Goal: Task Accomplishment & Management: Manage account settings

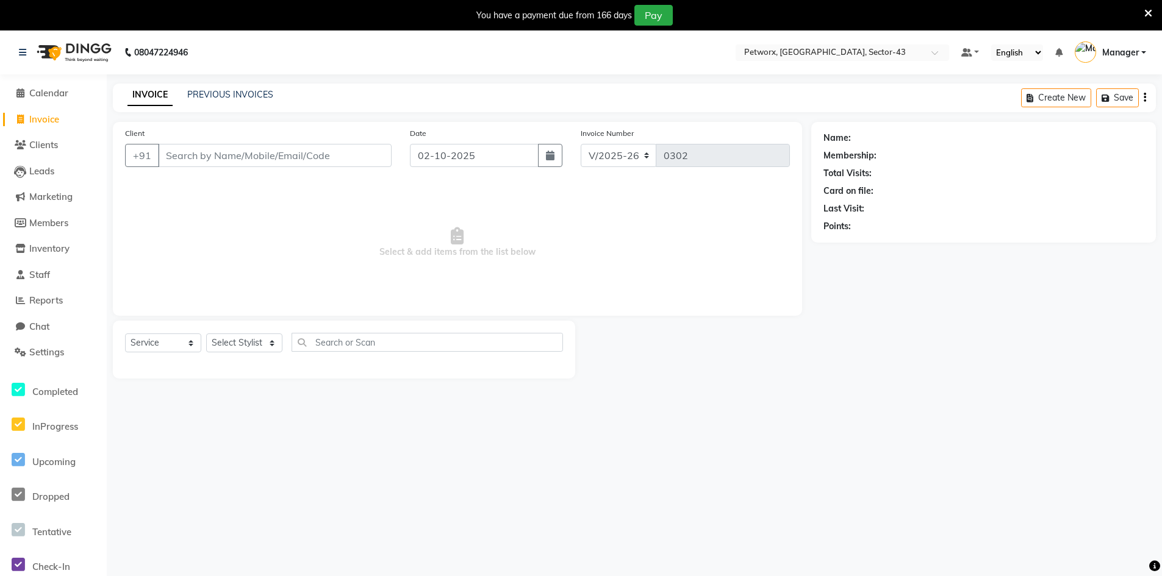
select select "8169"
select select "service"
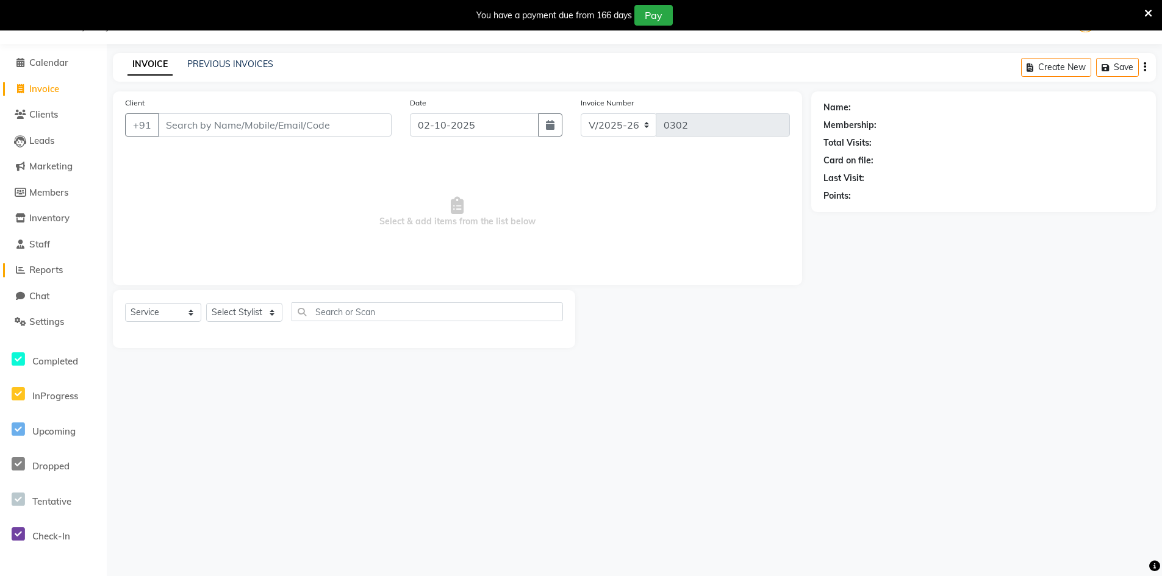
click at [61, 274] on span "Reports" at bounding box center [46, 270] width 34 height 12
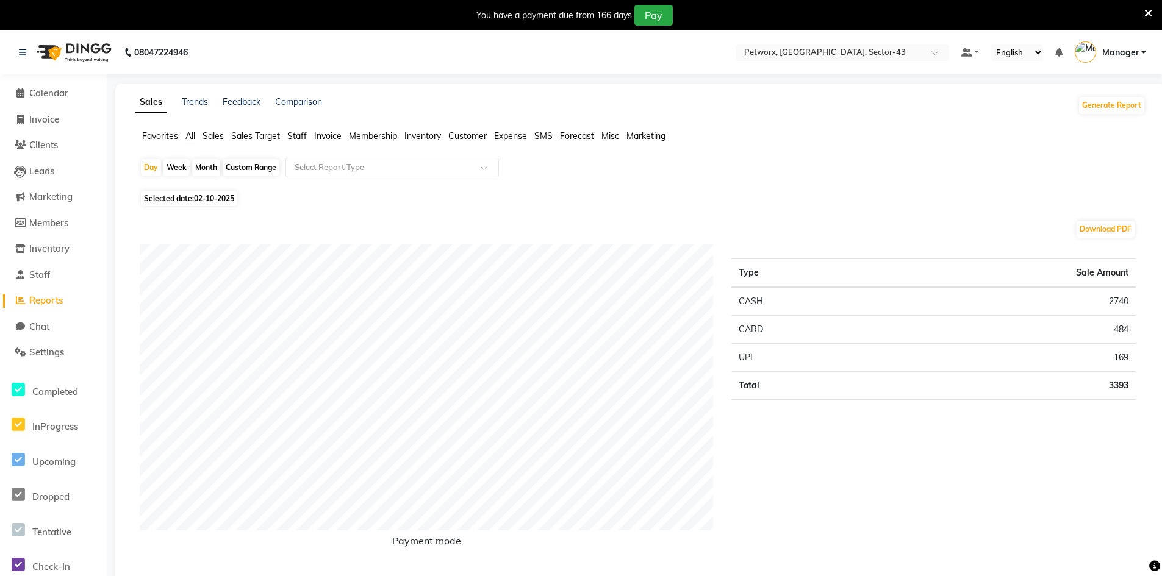
click at [1106, 52] on span "Manager" at bounding box center [1120, 52] width 37 height 13
click at [60, 299] on span "Reports" at bounding box center [46, 301] width 34 height 12
click at [157, 166] on div "Day" at bounding box center [151, 167] width 20 height 17
select select "10"
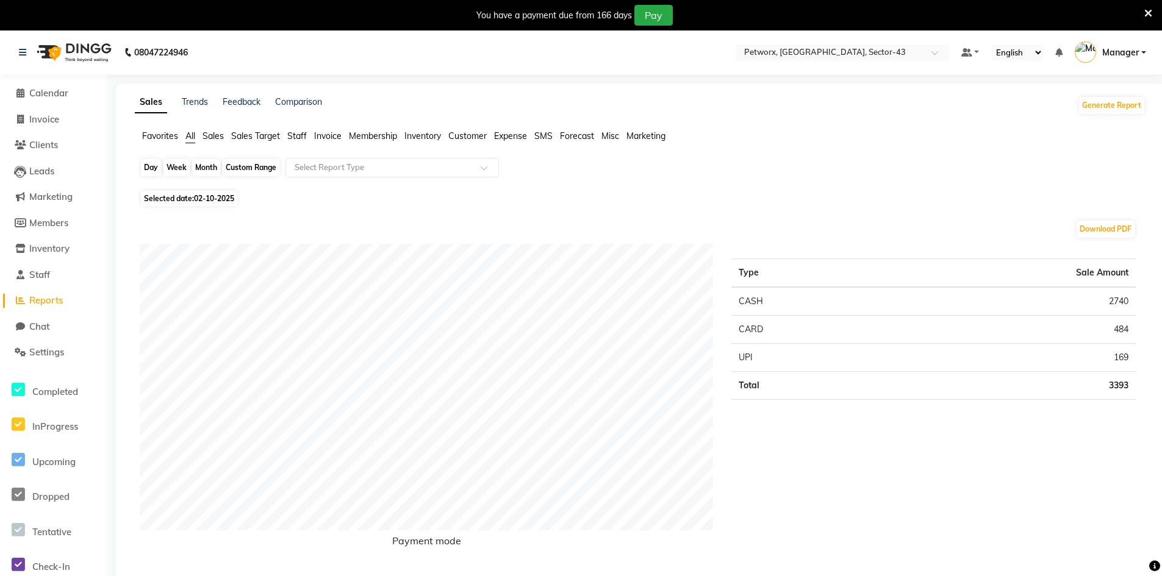
select select "2025"
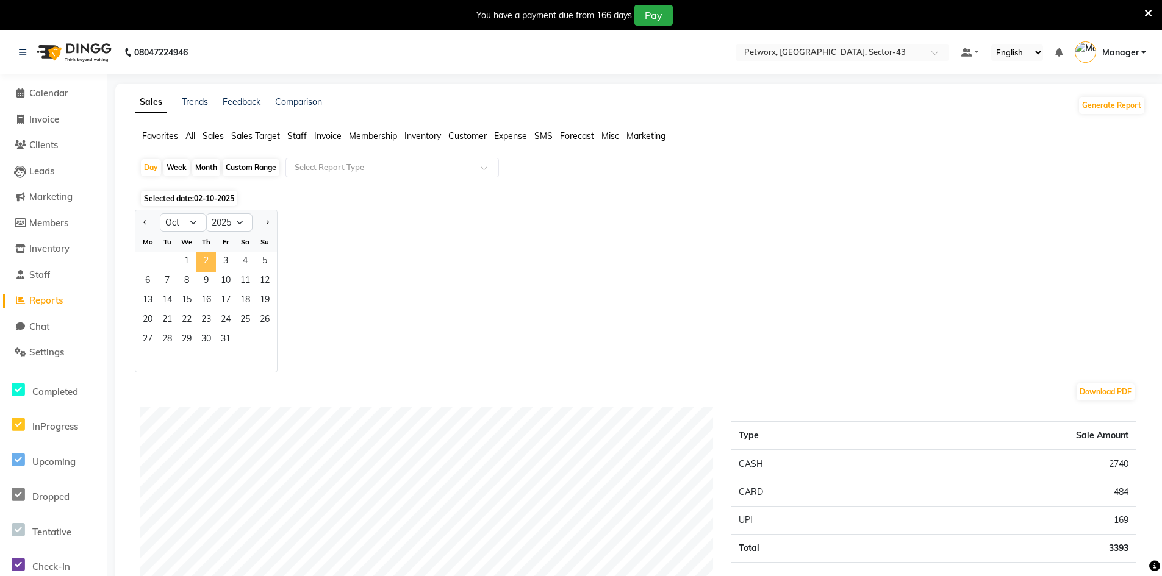
click at [206, 263] on span "2" at bounding box center [206, 263] width 20 height 20
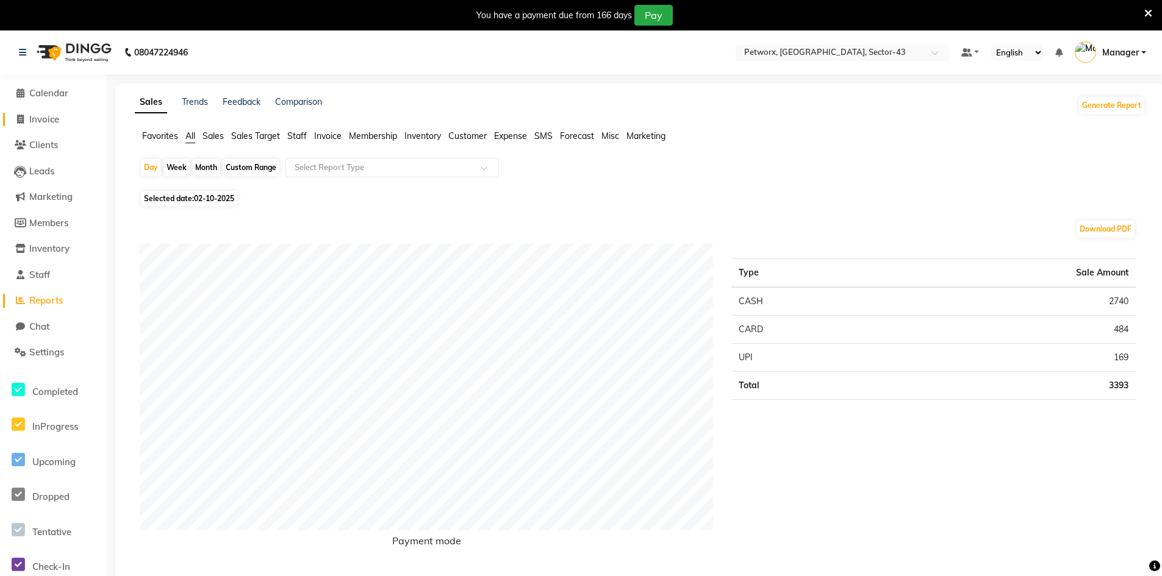
click at [62, 120] on link "Invoice" at bounding box center [53, 120] width 101 height 14
select select "8169"
select select "service"
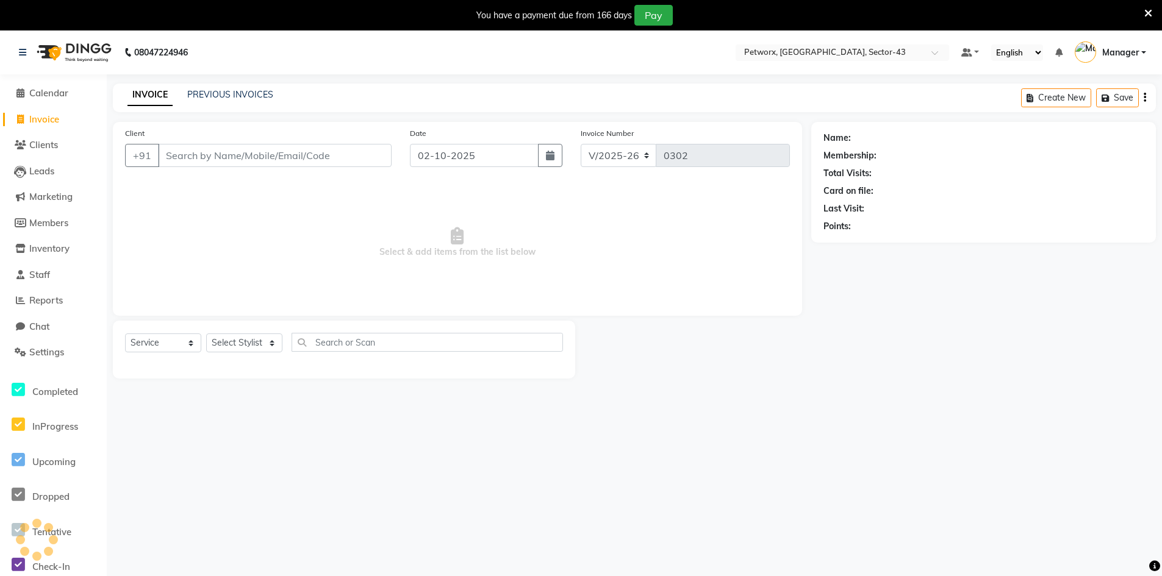
scroll to position [30, 0]
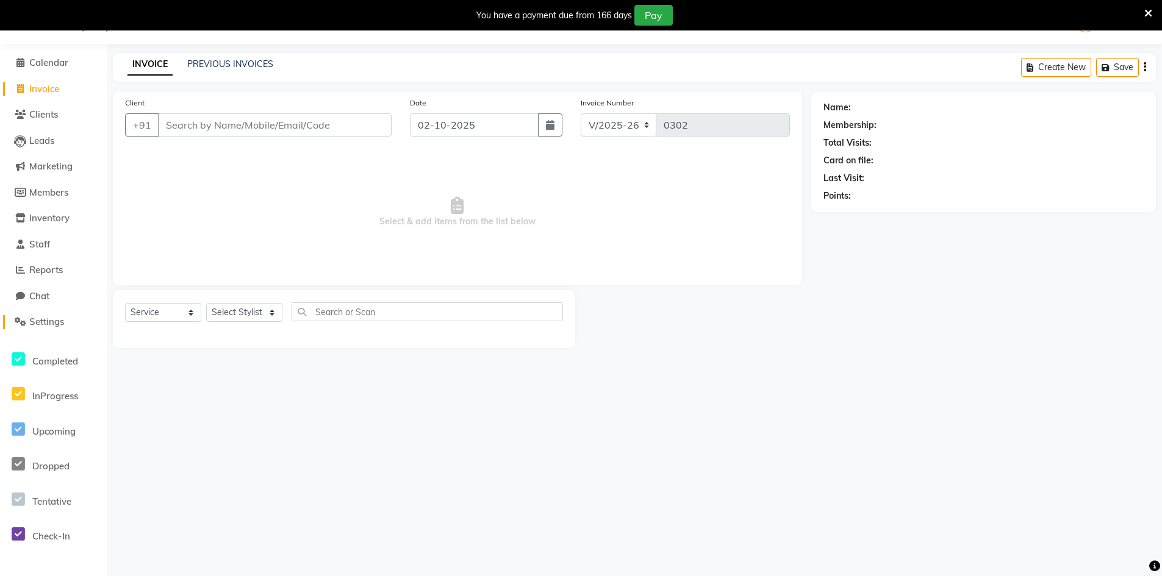
click at [52, 323] on span "Settings" at bounding box center [46, 322] width 35 height 12
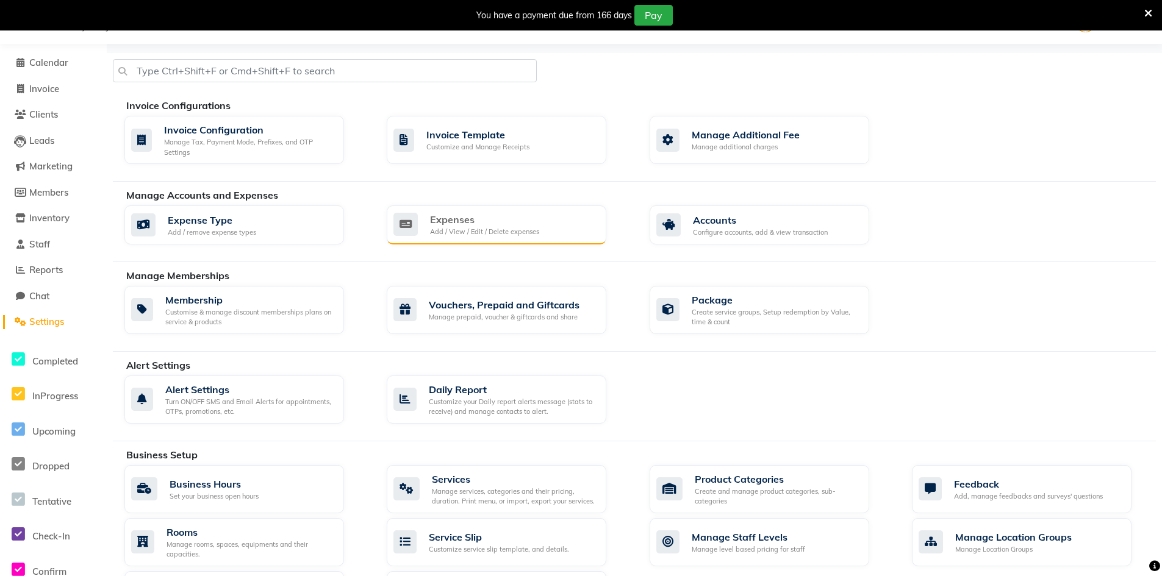
click at [451, 228] on div "Add / View / Edit / Delete expenses" at bounding box center [484, 232] width 109 height 10
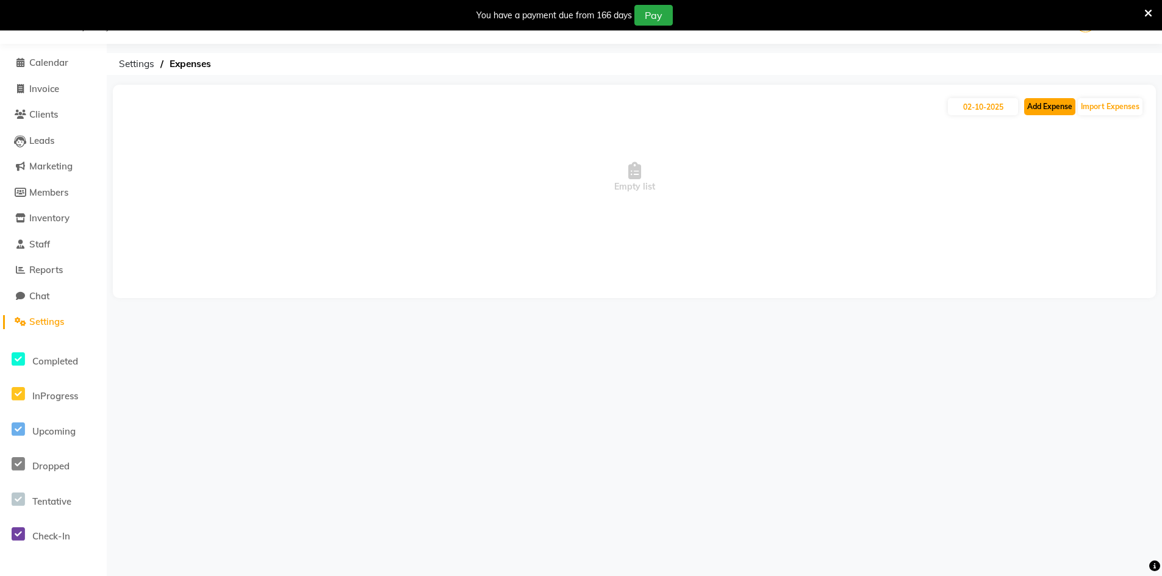
click at [1051, 113] on button "Add Expense" at bounding box center [1049, 106] width 51 height 17
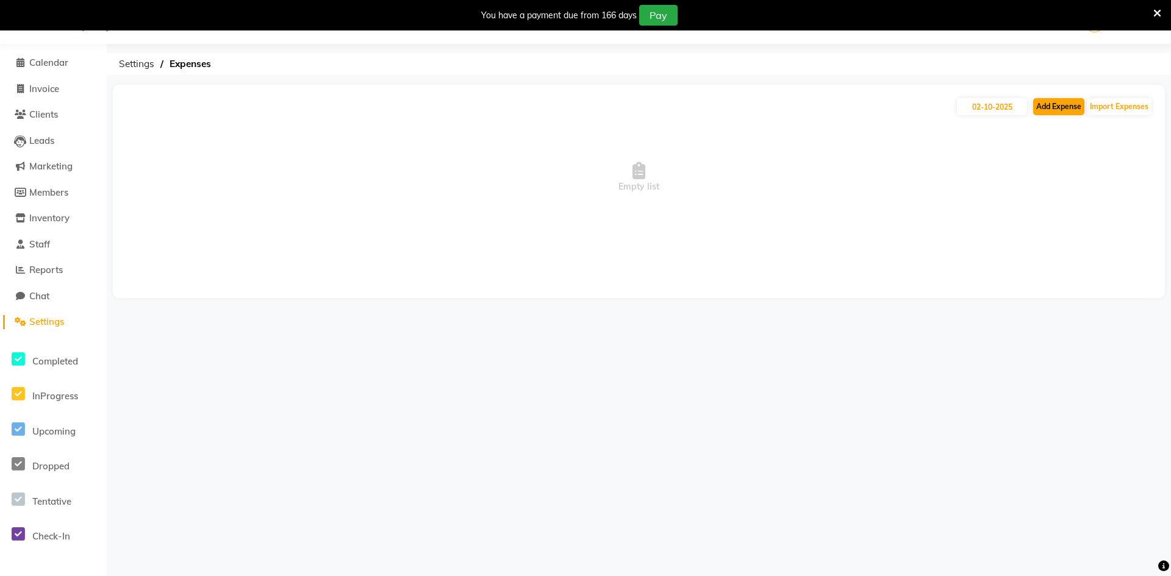
select select "1"
select select "7297"
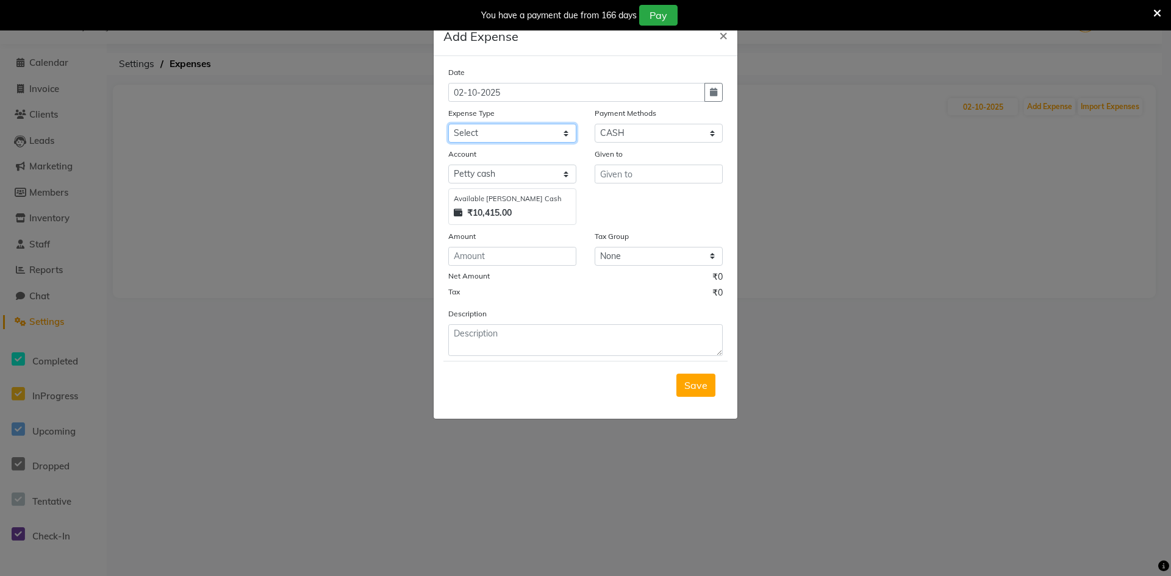
click at [495, 137] on select "Select Advance Salary Air defuser Bank charges Car maintenance Cash transfer to…" at bounding box center [512, 133] width 128 height 19
select select "21821"
click at [448, 124] on select "Select Advance Salary Air defuser Bank charges Car maintenance Cash transfer to…" at bounding box center [512, 133] width 128 height 19
click at [539, 258] on input "number" at bounding box center [512, 256] width 128 height 19
type input "40"
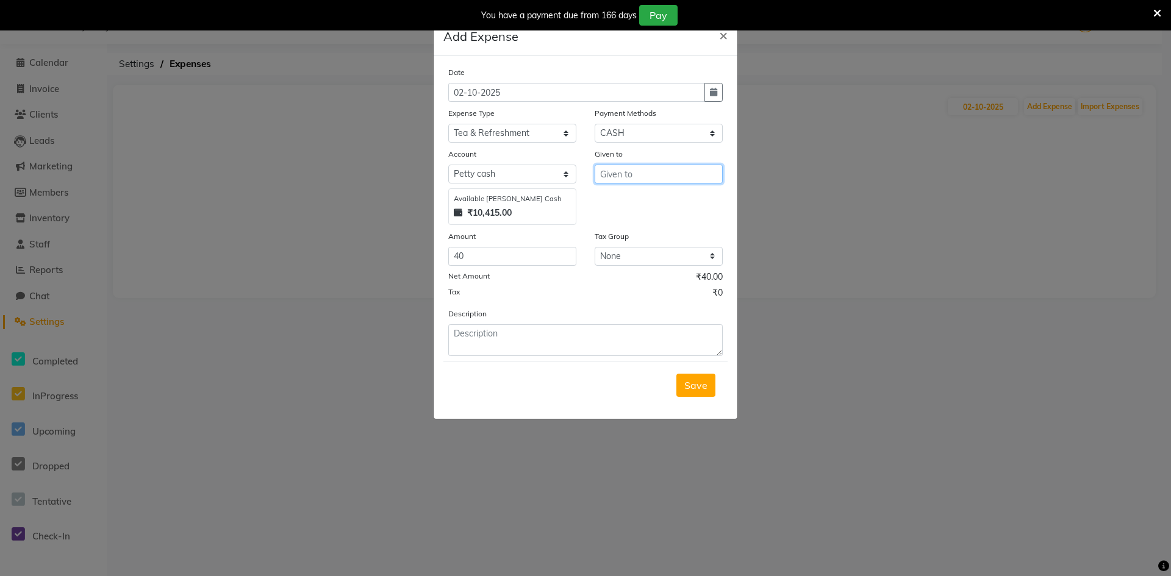
click at [678, 177] on input "text" at bounding box center [659, 174] width 128 height 19
click at [653, 200] on button "M anager" at bounding box center [643, 200] width 96 height 20
type input "Manager"
click at [706, 387] on span "Save" at bounding box center [695, 385] width 23 height 12
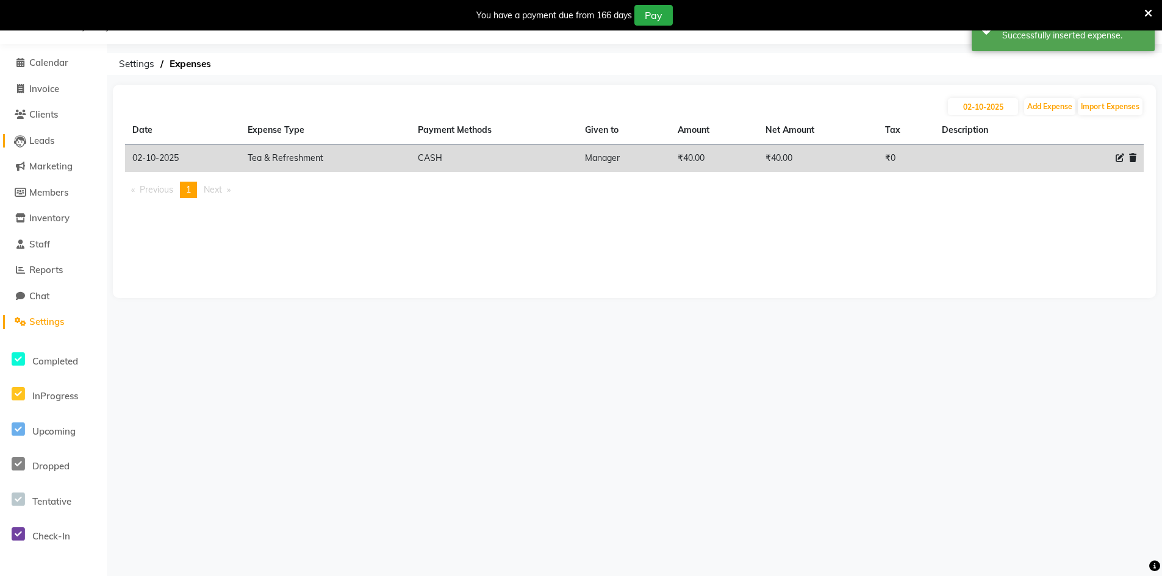
click at [48, 148] on li "Leads" at bounding box center [53, 141] width 107 height 26
click at [47, 116] on span "Clients" at bounding box center [43, 115] width 29 height 12
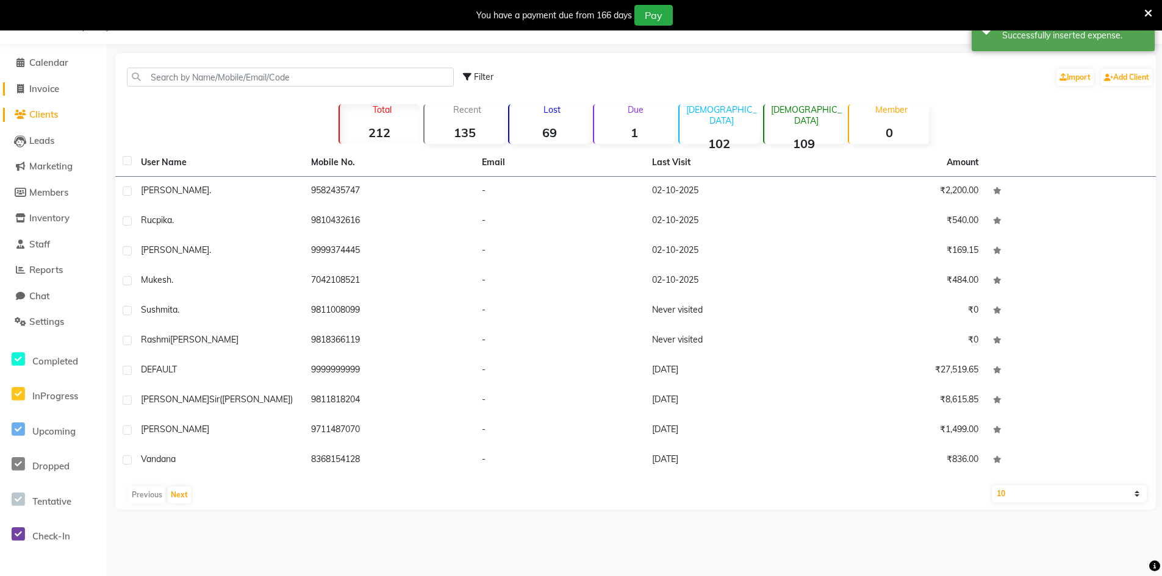
click at [55, 95] on link "Invoice" at bounding box center [53, 89] width 101 height 14
select select "8169"
select select "service"
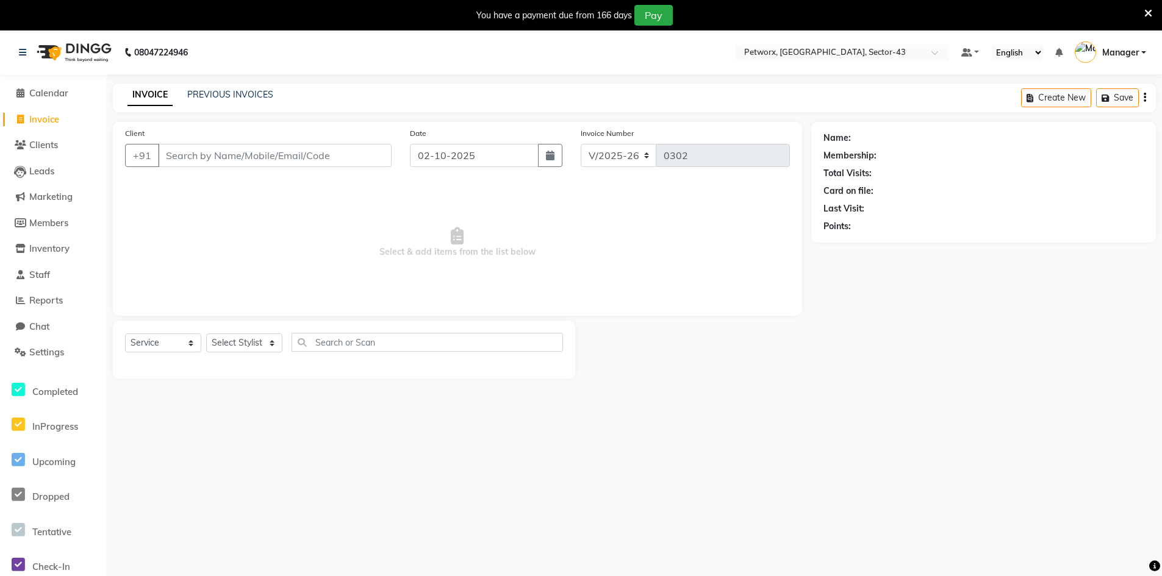
click at [1125, 44] on link "Manager" at bounding box center [1110, 53] width 71 height 20
click at [1088, 121] on link "Sign out" at bounding box center [1084, 118] width 112 height 19
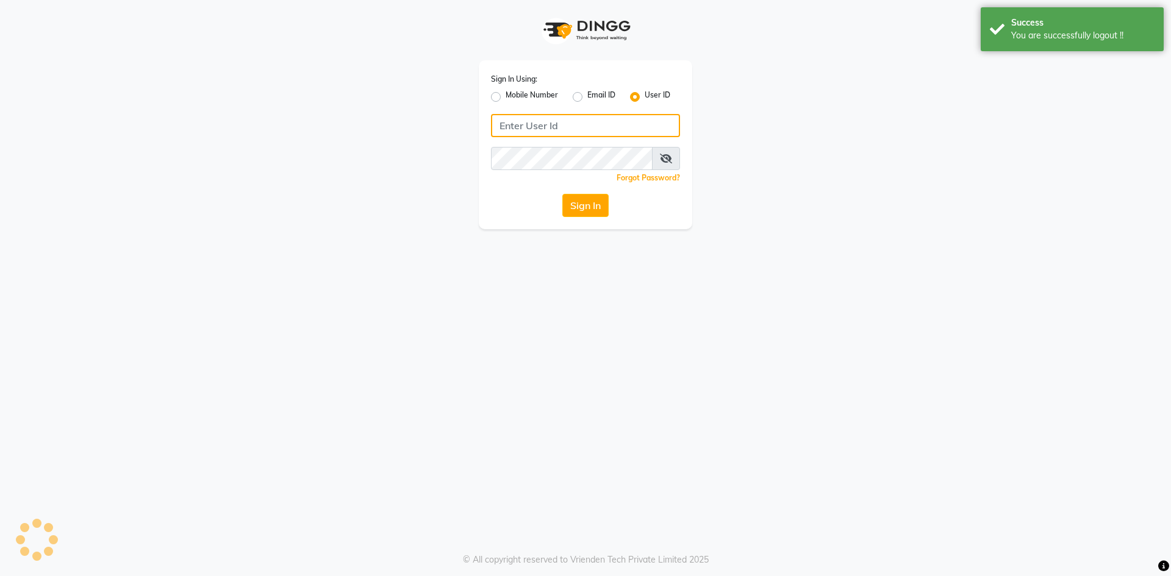
type input "e3619-01"
